Goal: Task Accomplishment & Management: Manage account settings

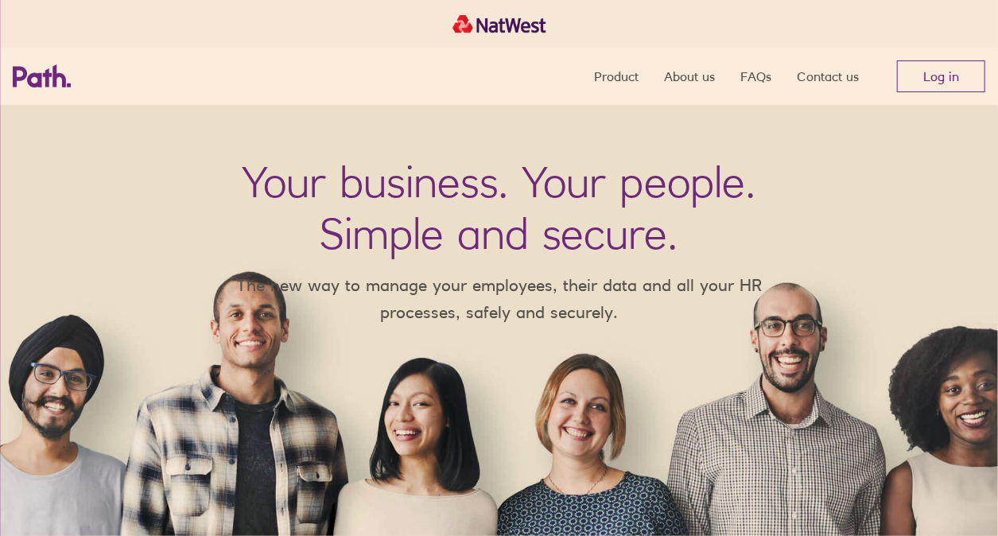
click at [952, 80] on link "Log in" at bounding box center [941, 76] width 88 height 32
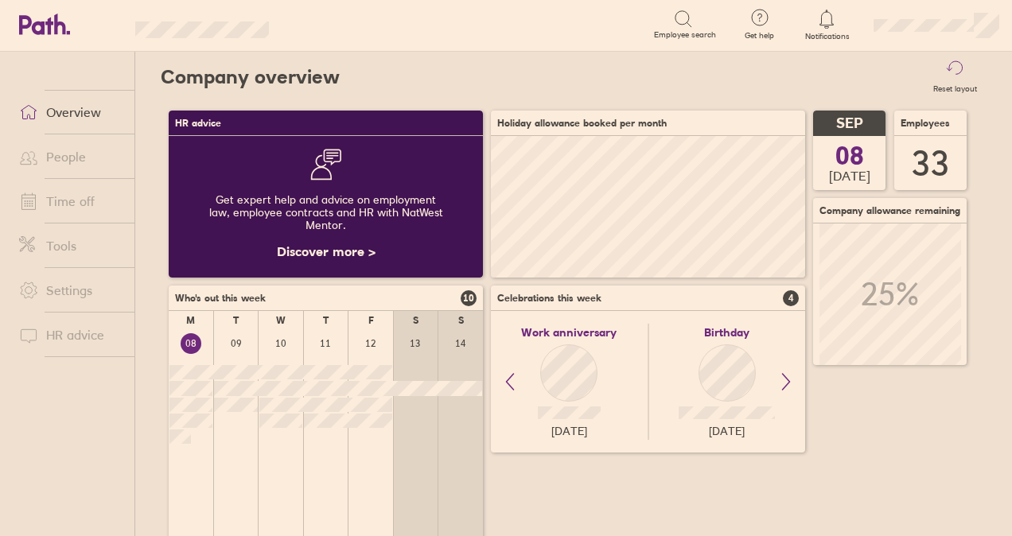
click at [89, 202] on link "Time off" at bounding box center [70, 201] width 128 height 32
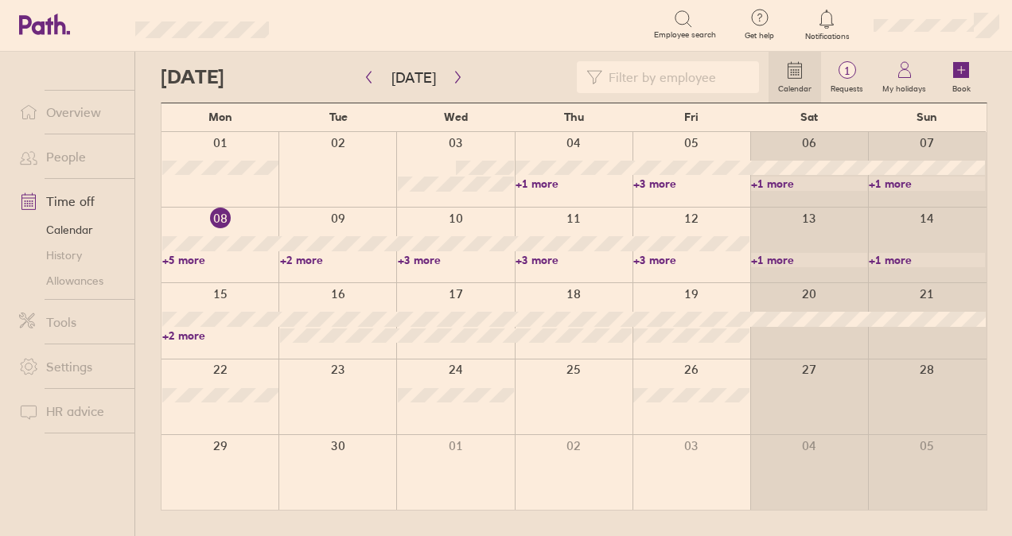
click at [191, 255] on link "+5 more" at bounding box center [220, 260] width 116 height 14
click at [328, 43] on div "Search Employee search" at bounding box center [509, 24] width 431 height 49
click at [166, 255] on link "+5 more" at bounding box center [220, 260] width 116 height 14
click at [306, 265] on link "+2 more" at bounding box center [338, 260] width 116 height 14
click at [300, 259] on link "+2 more" at bounding box center [338, 260] width 116 height 14
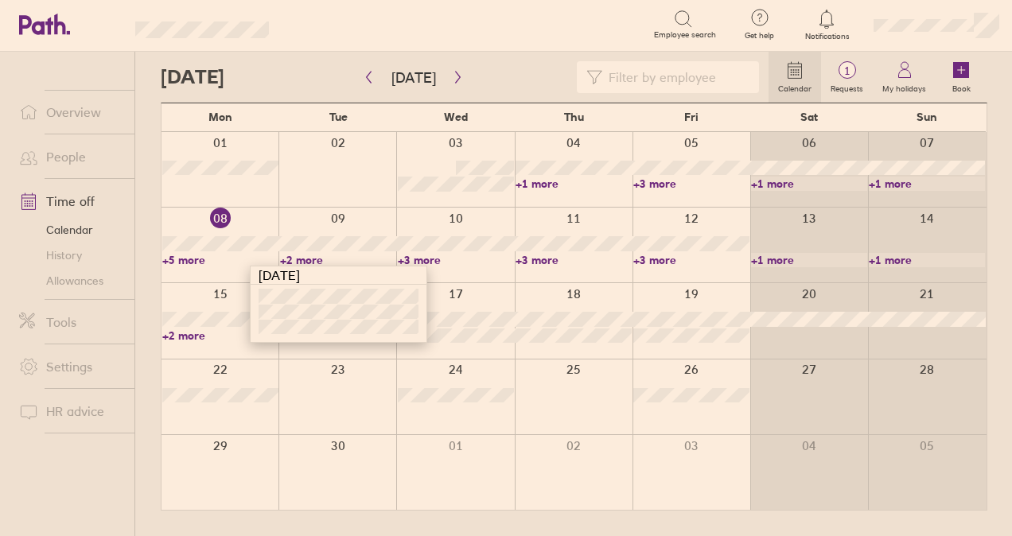
click at [173, 261] on link "+5 more" at bounding box center [220, 260] width 116 height 14
click at [198, 259] on link "+5 more" at bounding box center [220, 260] width 116 height 14
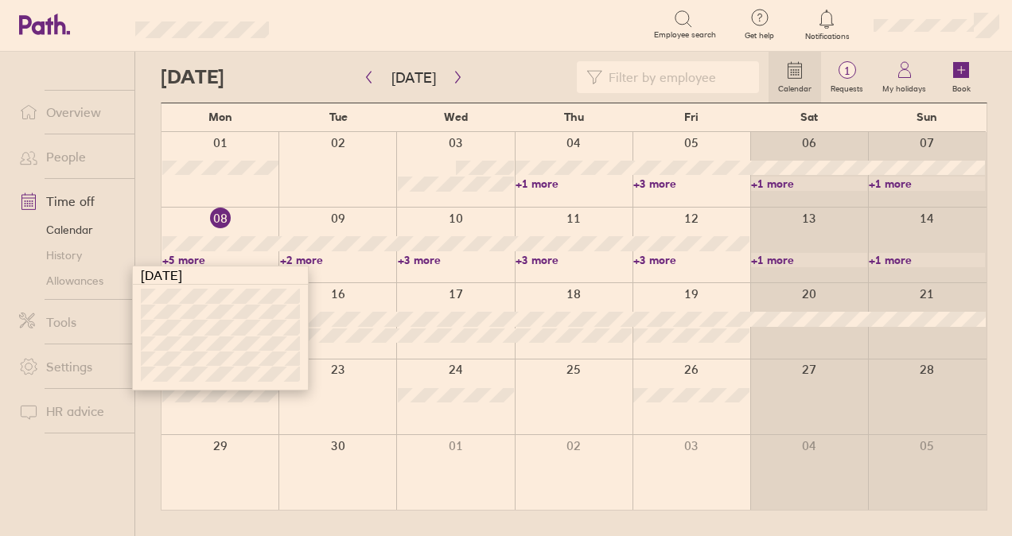
click at [888, 72] on link "My holidays" at bounding box center [904, 77] width 63 height 51
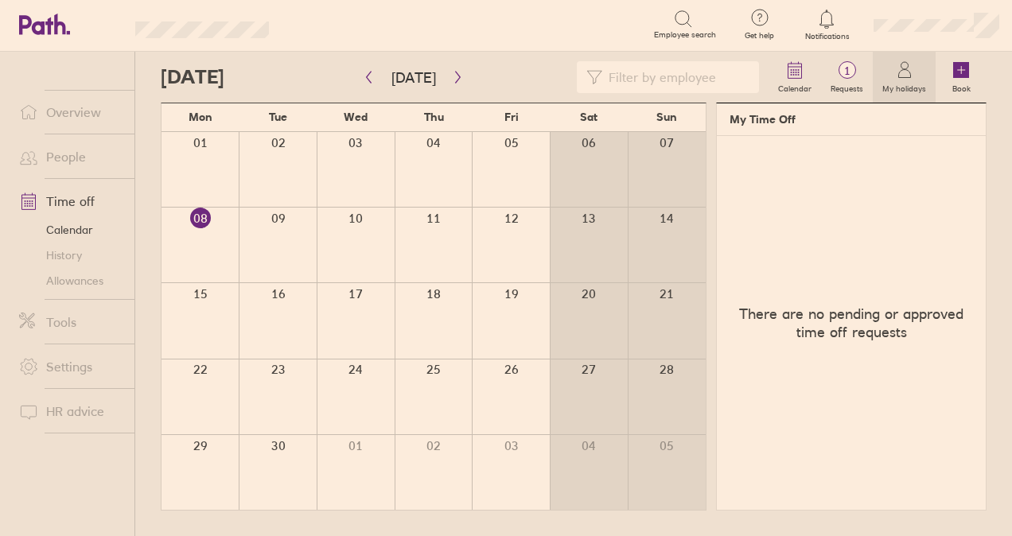
click at [861, 81] on label "Requests" at bounding box center [847, 87] width 52 height 14
